Goal: Task Accomplishment & Management: Manage account settings

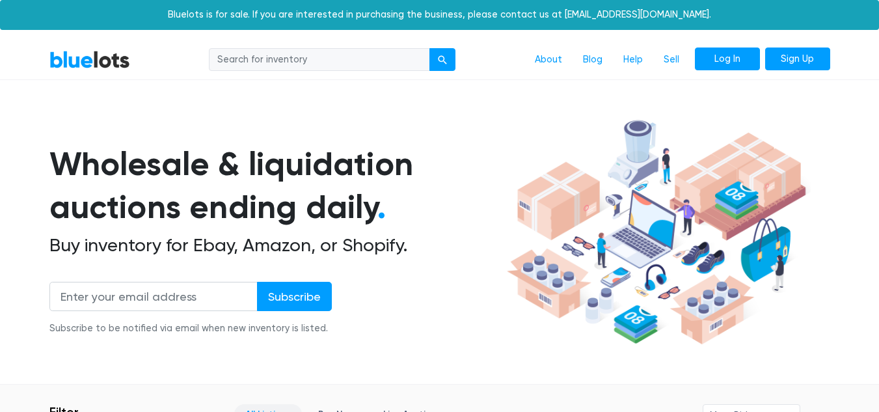
click at [712, 58] on link "Log In" at bounding box center [727, 58] width 65 height 23
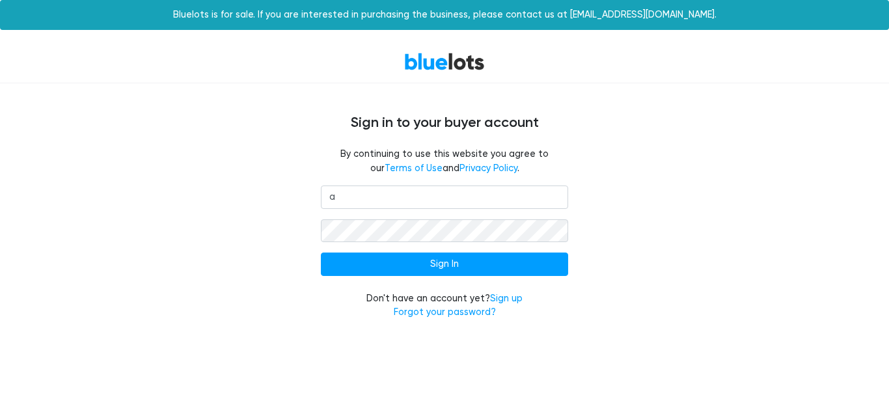
click at [321, 252] on input "Sign In" at bounding box center [444, 263] width 247 height 23
type input "annsgarage717@gmail.com"
click at [321, 252] on input "Sign In" at bounding box center [444, 263] width 247 height 23
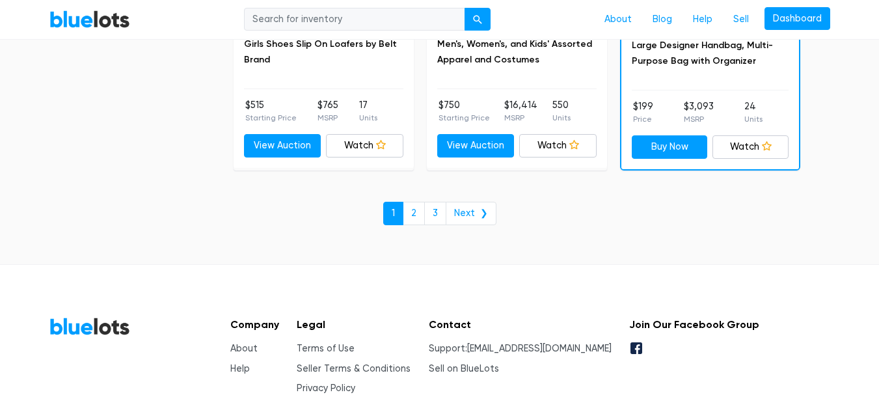
scroll to position [5751, 0]
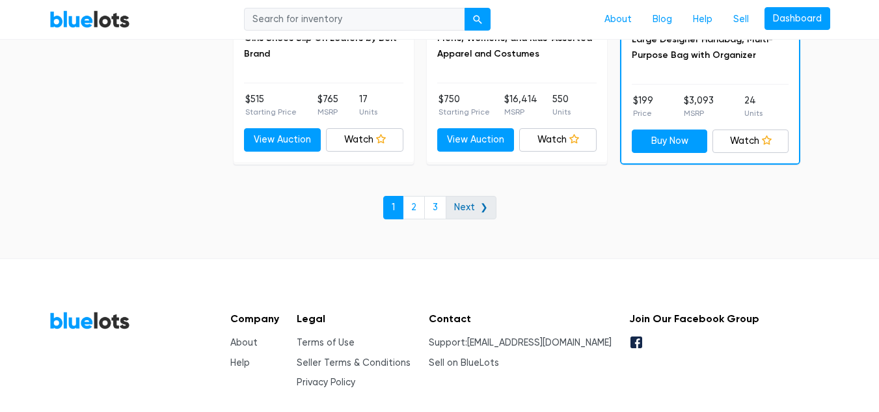
click at [483, 210] on link "Next ❯" at bounding box center [471, 207] width 51 height 23
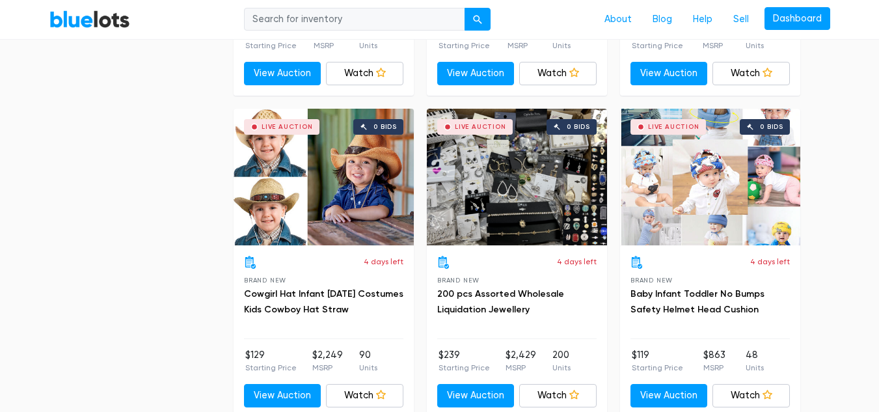
scroll to position [4218, 0]
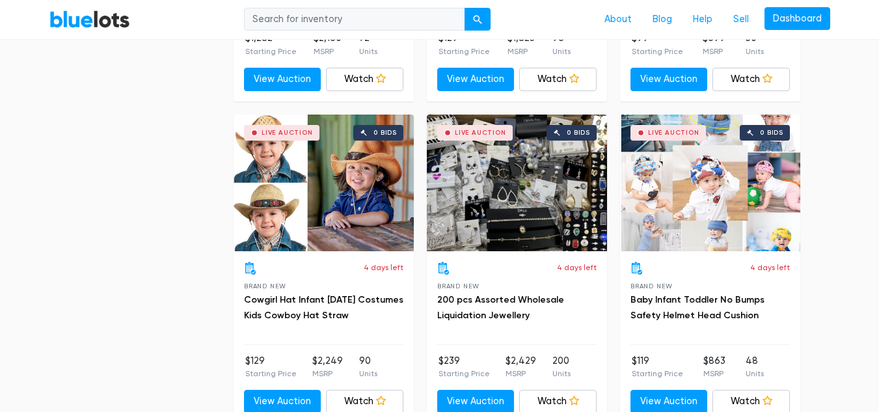
click at [527, 200] on div "Live Auction 0 bids" at bounding box center [517, 183] width 180 height 137
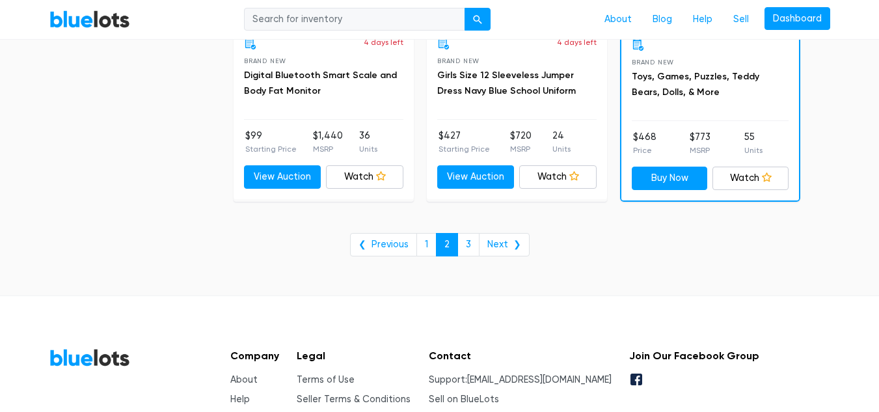
scroll to position [5408, 0]
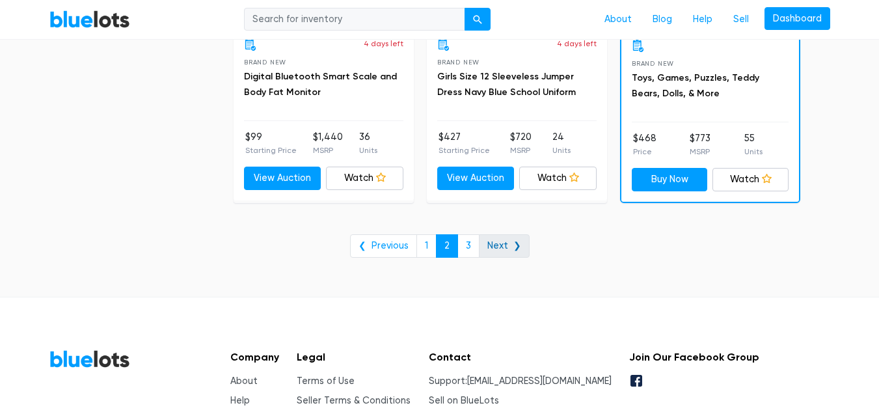
click at [502, 248] on link "Next ❯" at bounding box center [504, 245] width 51 height 23
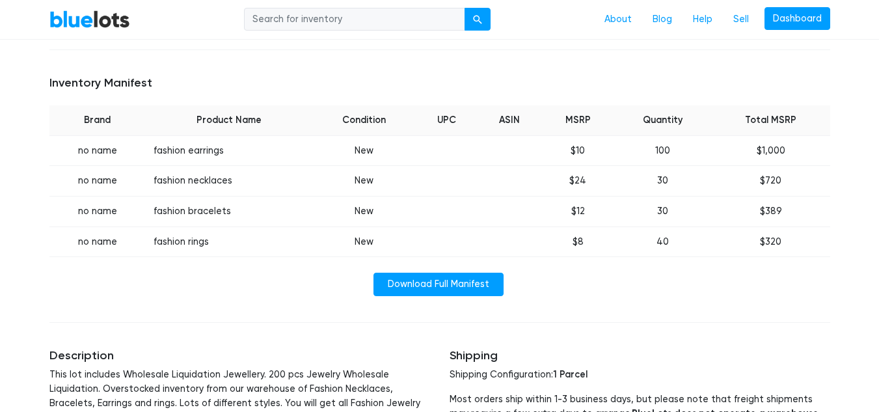
scroll to position [497, 0]
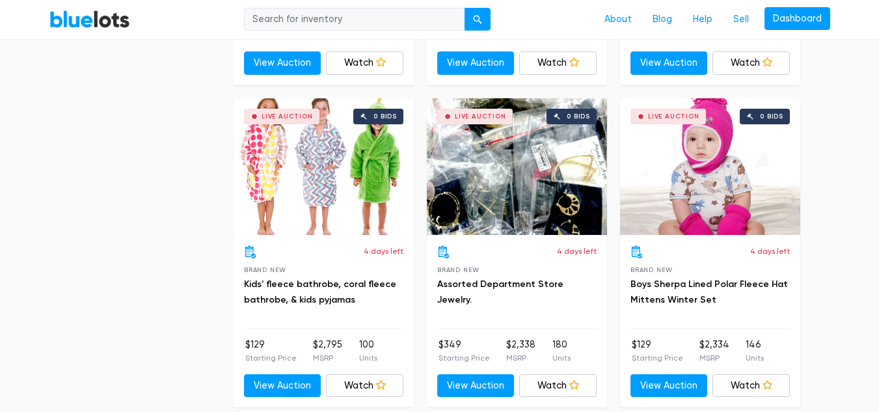
scroll to position [3584, 0]
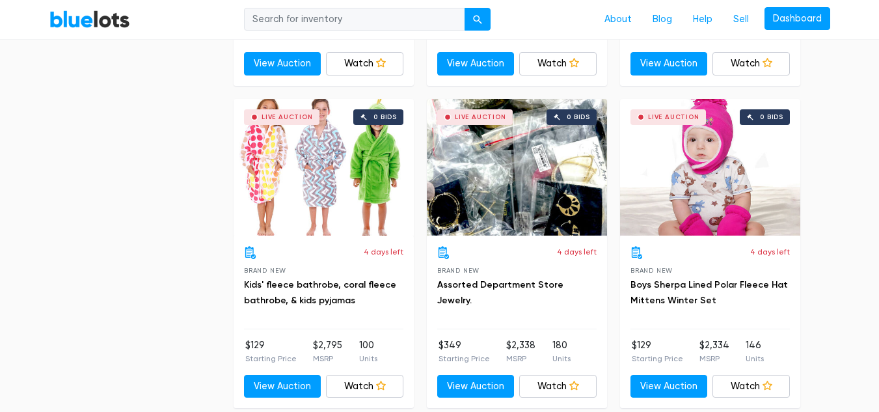
click at [555, 178] on div "Live Auction 0 bids" at bounding box center [517, 167] width 180 height 137
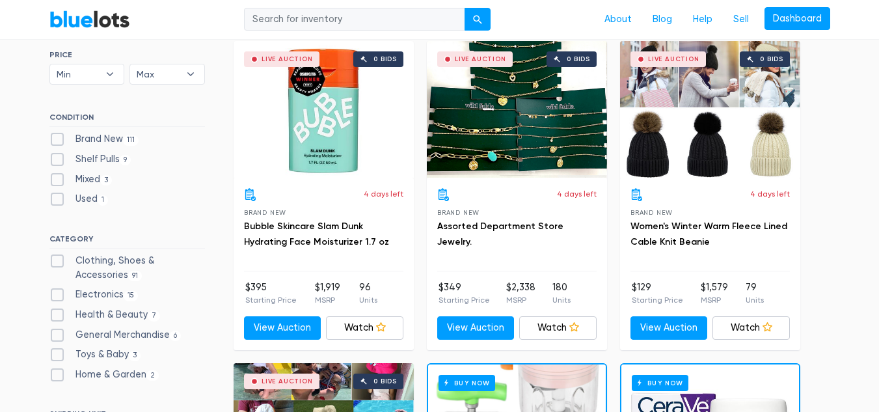
scroll to position [0, 0]
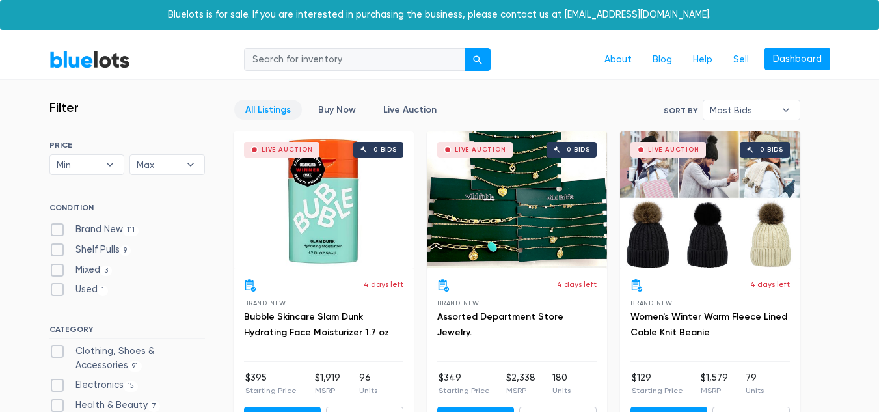
click at [527, 196] on div "Live Auction 0 bids" at bounding box center [517, 199] width 180 height 137
click at [808, 62] on link "Dashboard" at bounding box center [797, 58] width 66 height 23
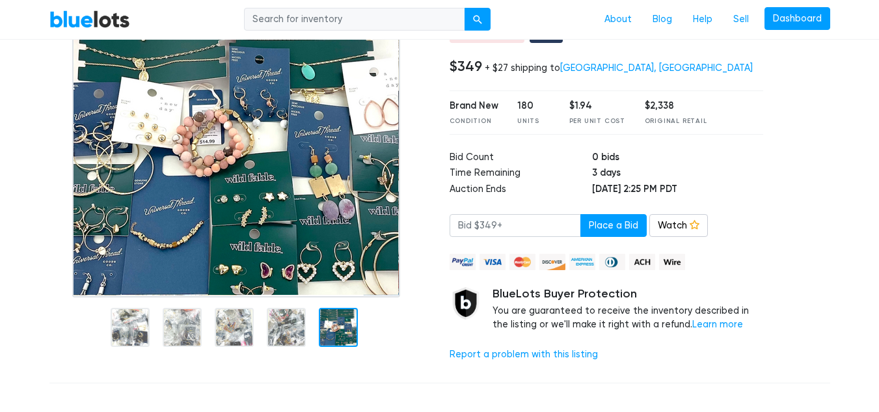
scroll to position [150, 0]
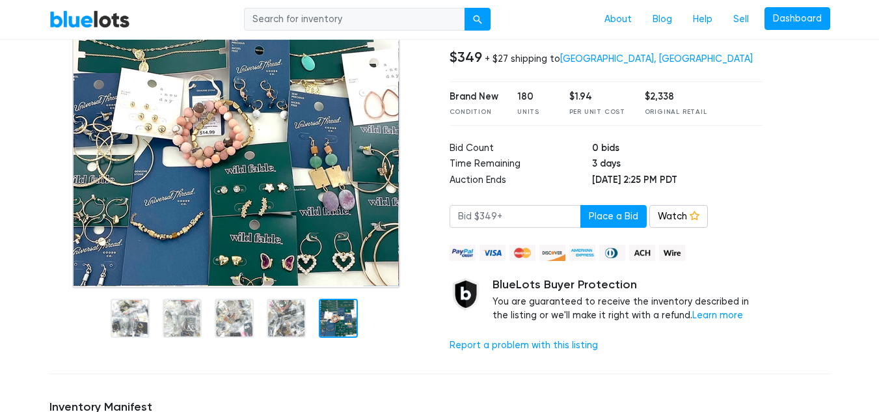
click at [280, 325] on div at bounding box center [286, 318] width 39 height 39
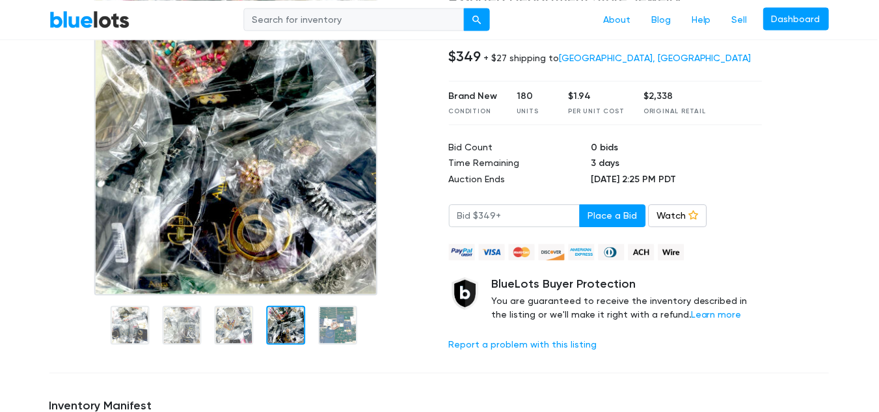
click at [231, 338] on div at bounding box center [234, 325] width 39 height 39
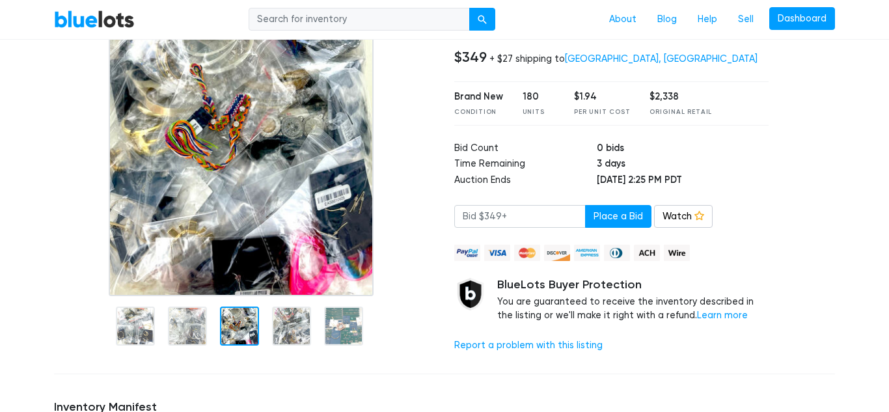
click at [194, 334] on div at bounding box center [187, 325] width 39 height 39
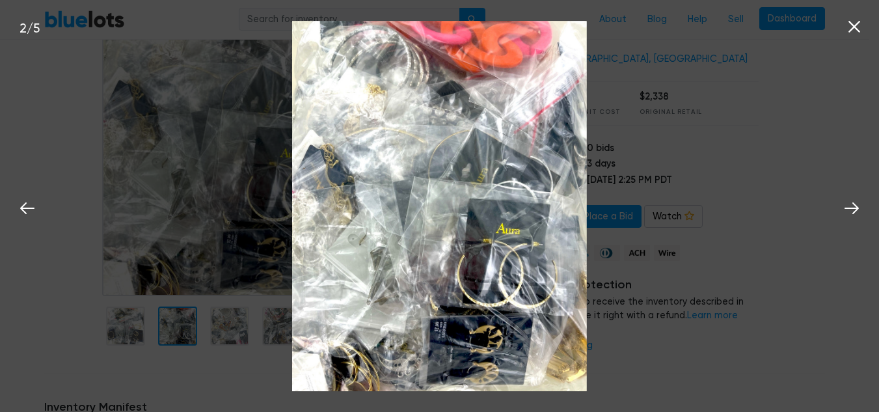
click at [137, 334] on div at bounding box center [125, 325] width 39 height 39
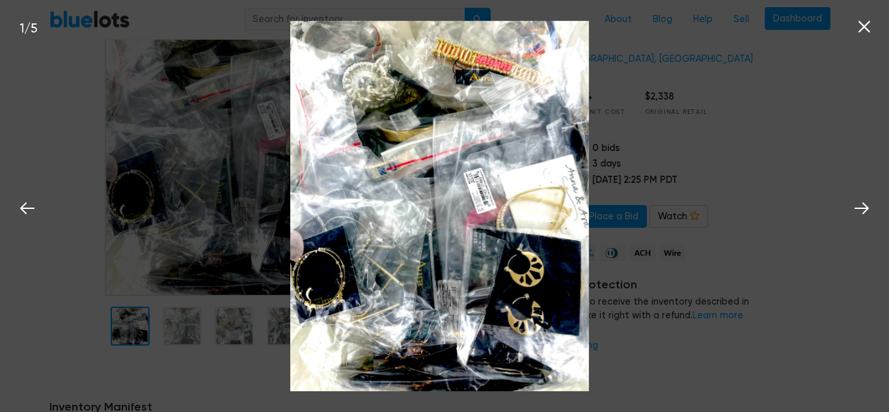
click at [47, 301] on div at bounding box center [240, 167] width 400 height 392
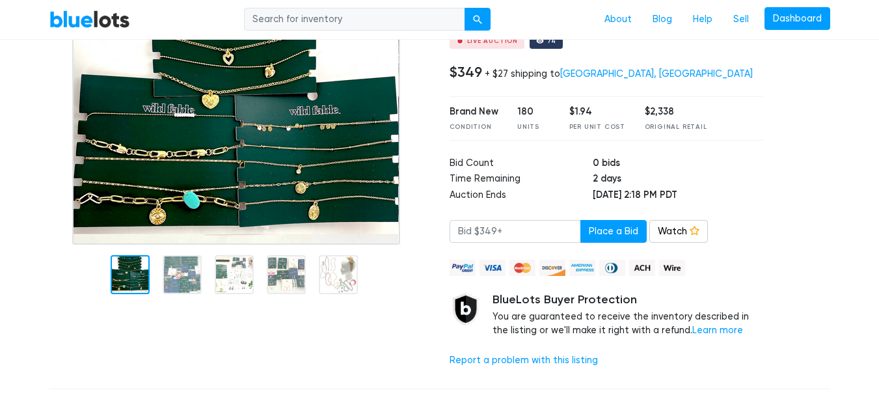
scroll to position [139, 0]
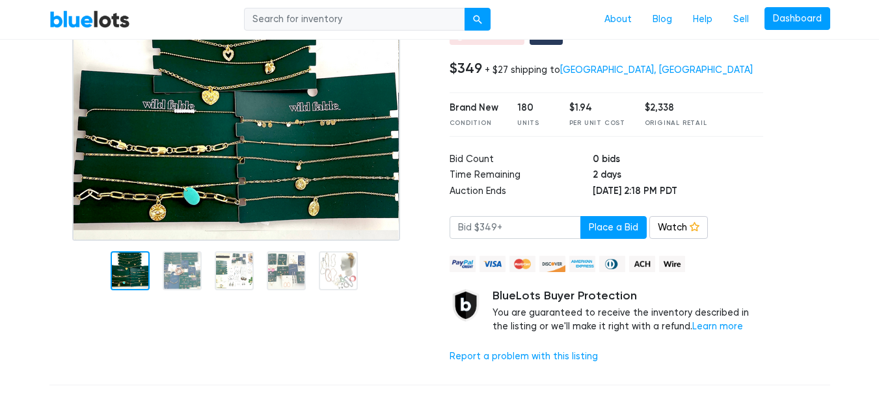
click at [176, 241] on img at bounding box center [236, 111] width 328 height 259
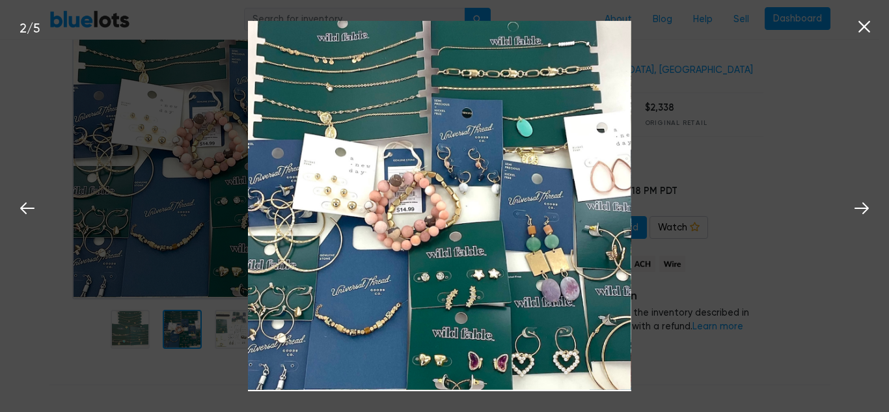
click at [867, 26] on icon at bounding box center [864, 27] width 20 height 20
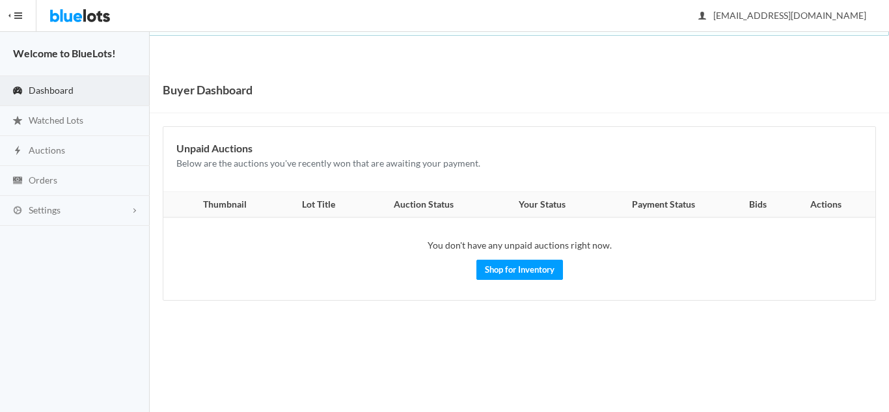
click at [50, 88] on span "Dashboard" at bounding box center [51, 90] width 45 height 11
click at [52, 120] on span "Watched Lots" at bounding box center [56, 120] width 55 height 11
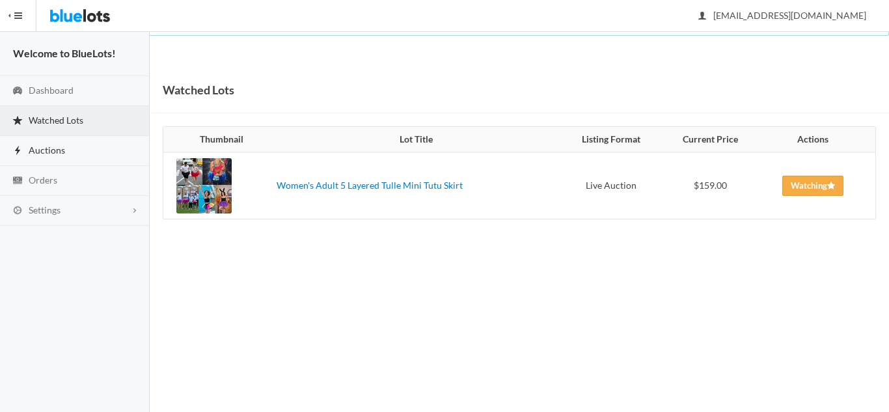
click at [46, 152] on span "Auctions" at bounding box center [47, 149] width 36 height 11
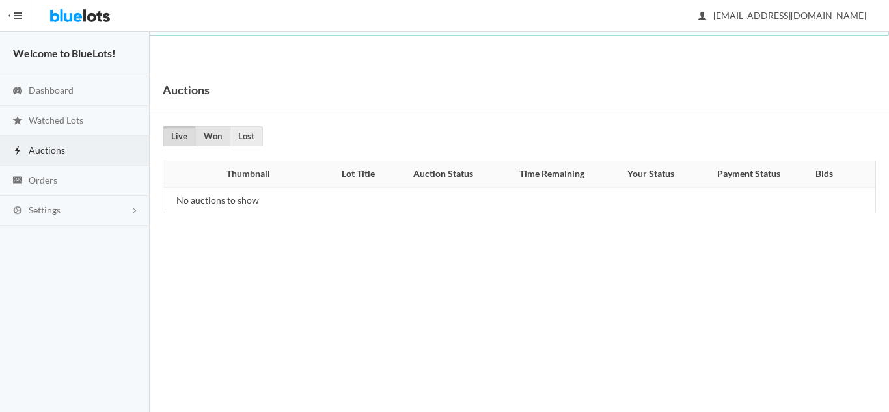
click at [212, 141] on link "Won" at bounding box center [212, 136] width 35 height 20
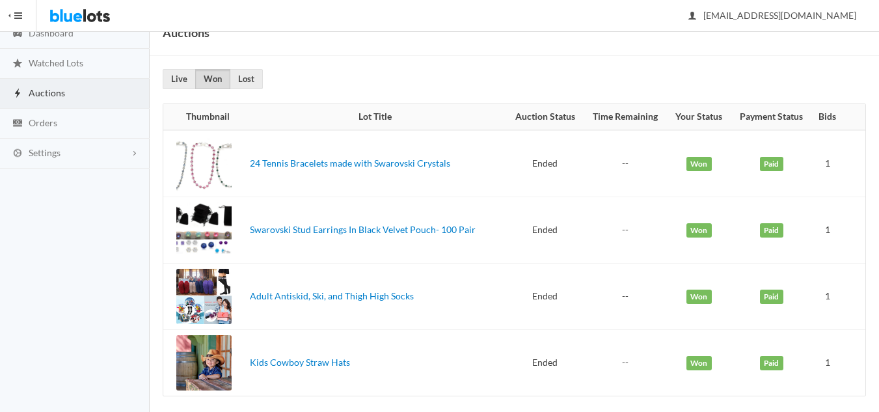
scroll to position [59, 0]
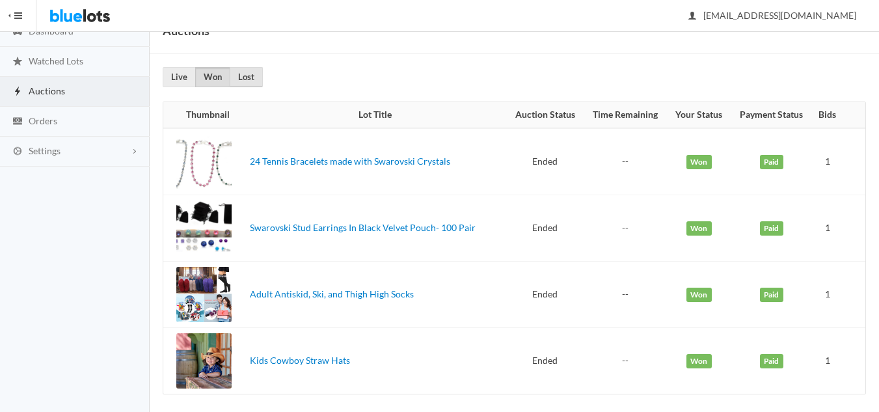
click at [254, 78] on link "Lost" at bounding box center [246, 77] width 33 height 20
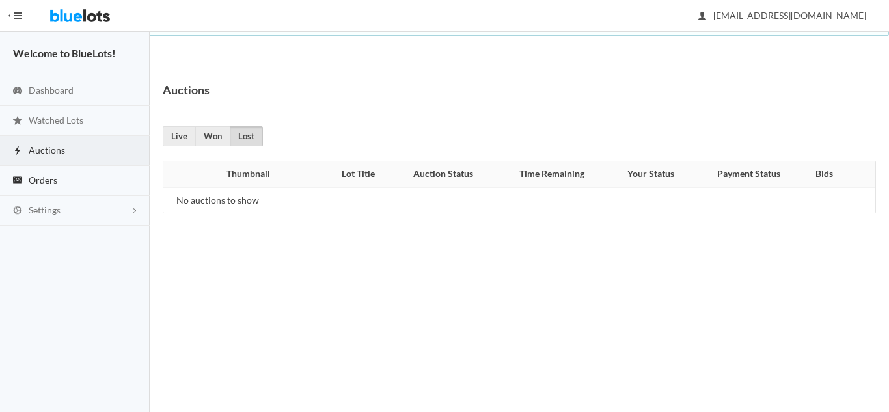
click at [41, 182] on span "Orders" at bounding box center [43, 179] width 29 height 11
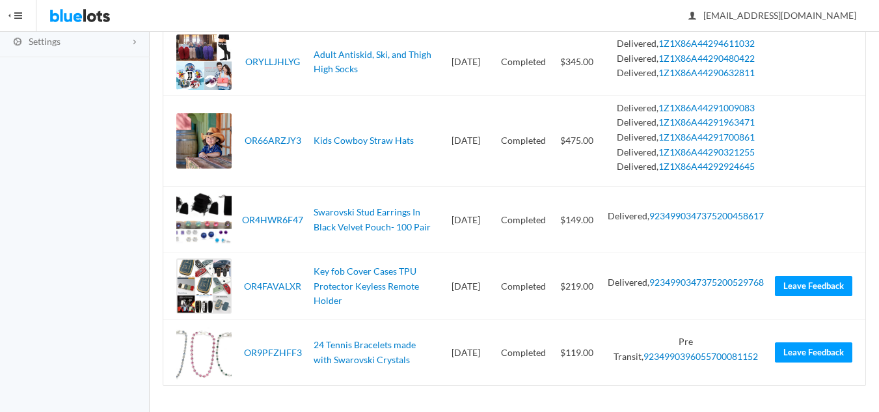
scroll to position [282, 0]
click at [733, 356] on link "9234990396055700081152" at bounding box center [700, 356] width 115 height 11
